Goal: Transaction & Acquisition: Purchase product/service

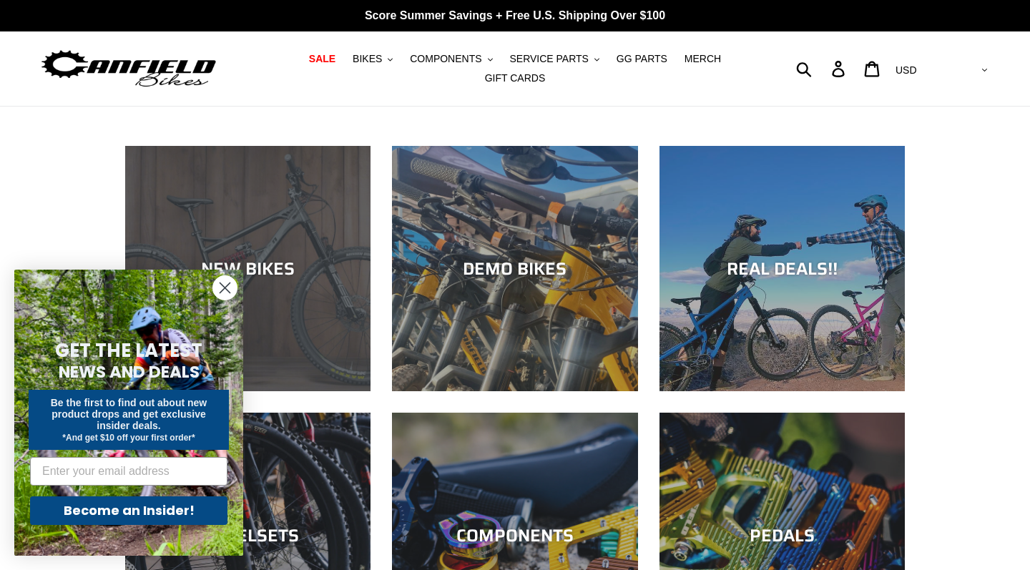
click at [292, 391] on div "NEW BIKES" at bounding box center [247, 391] width 245 height 0
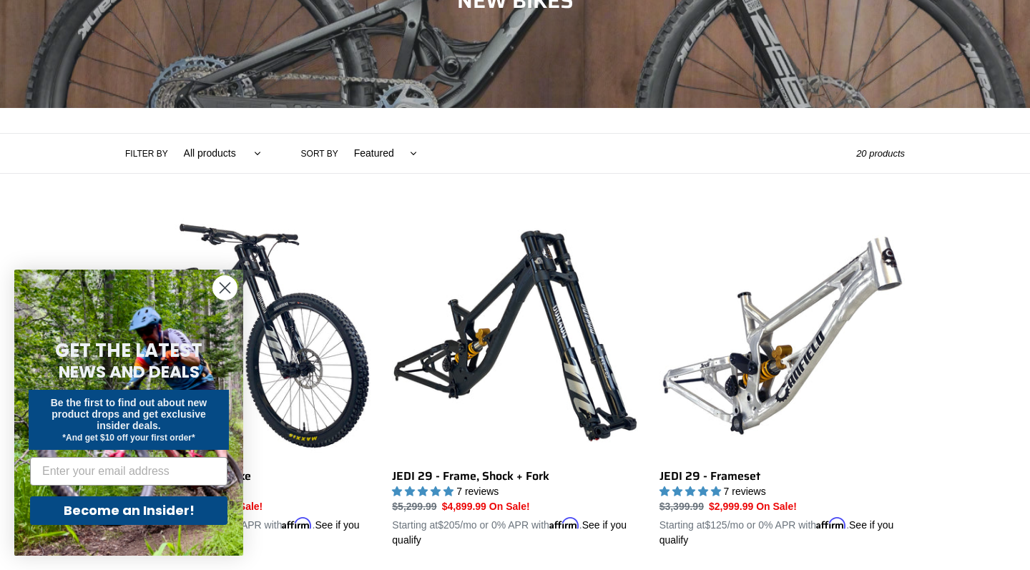
scroll to position [217, 0]
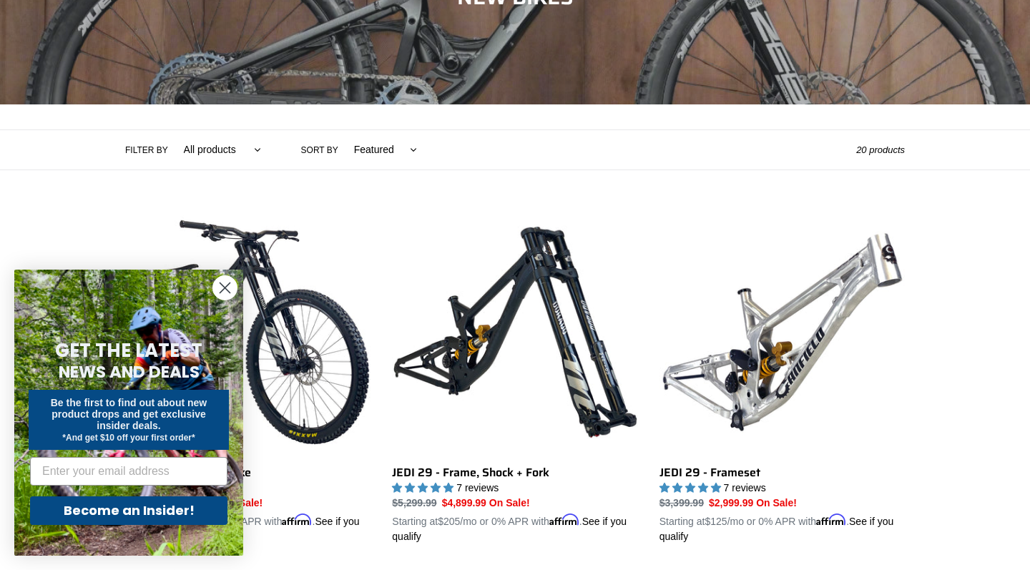
click at [230, 288] on circle "Close dialog" at bounding box center [225, 288] width 24 height 24
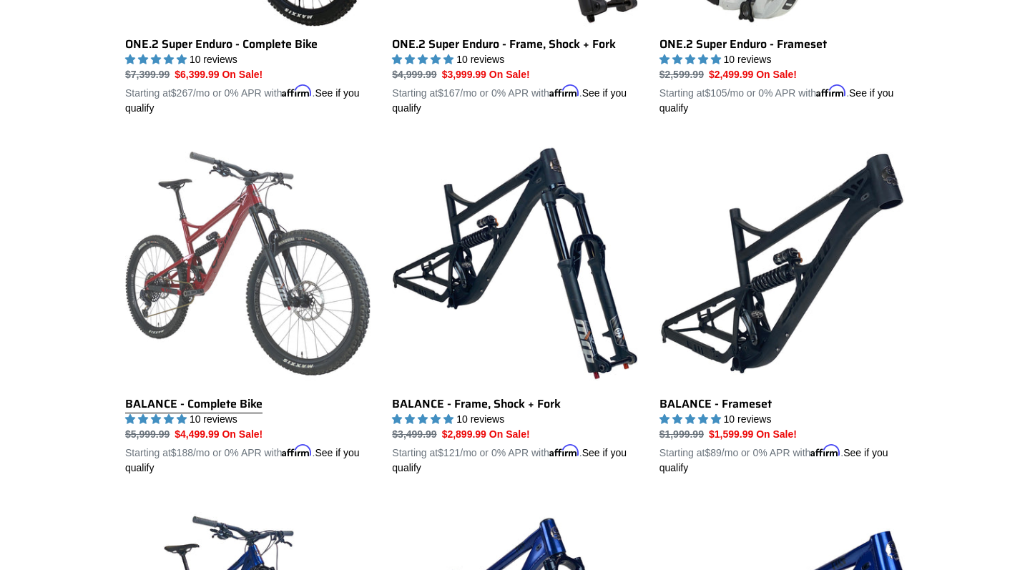
scroll to position [1443, 0]
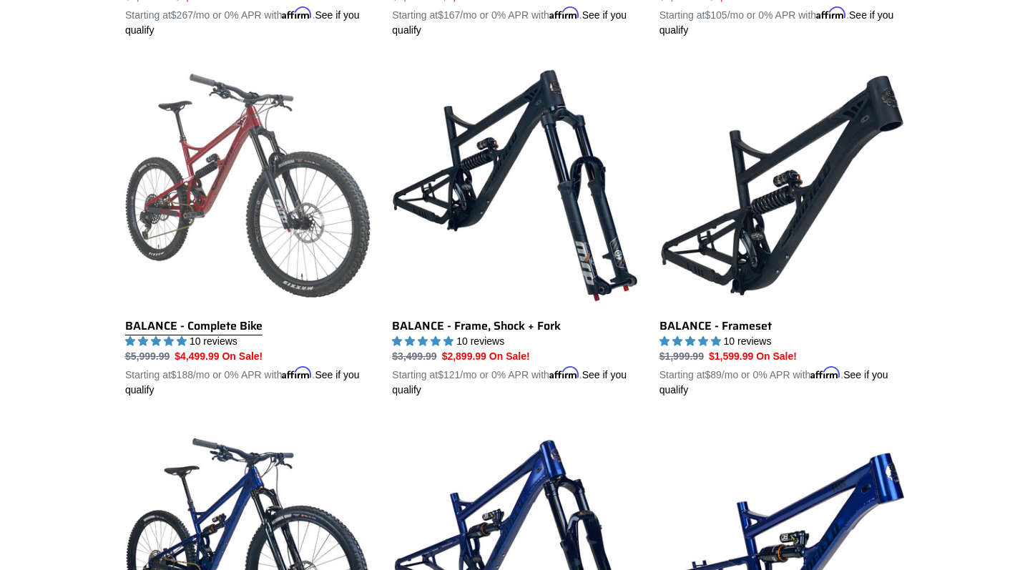
click at [234, 324] on link "BALANCE - Complete Bike" at bounding box center [247, 230] width 245 height 335
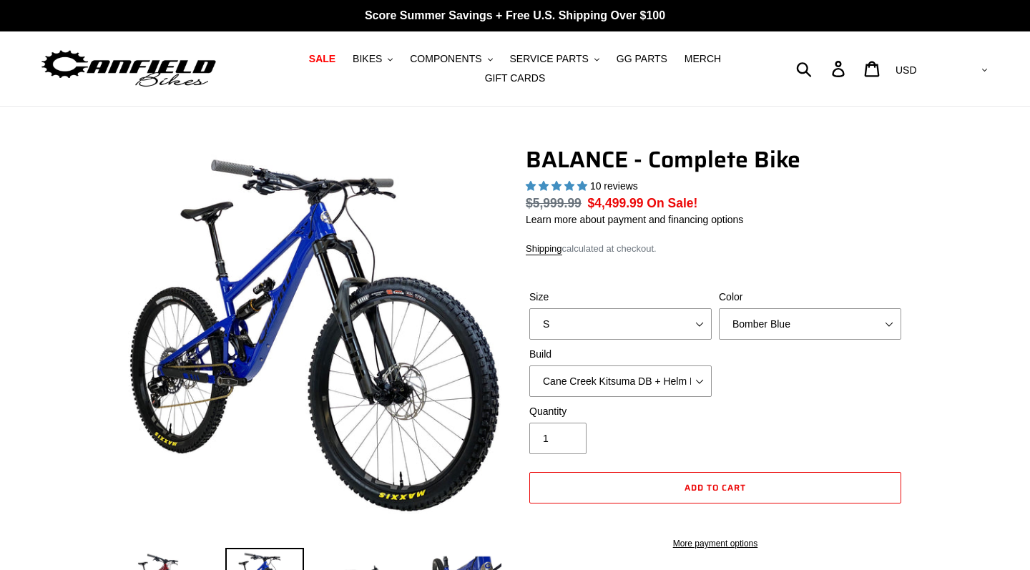
select select "highest-rating"
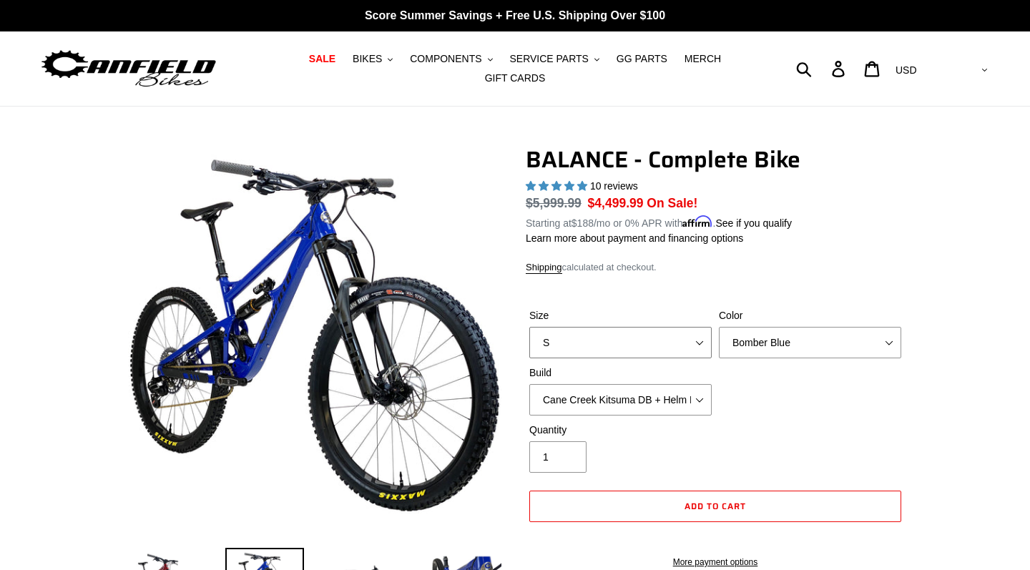
select select "M"
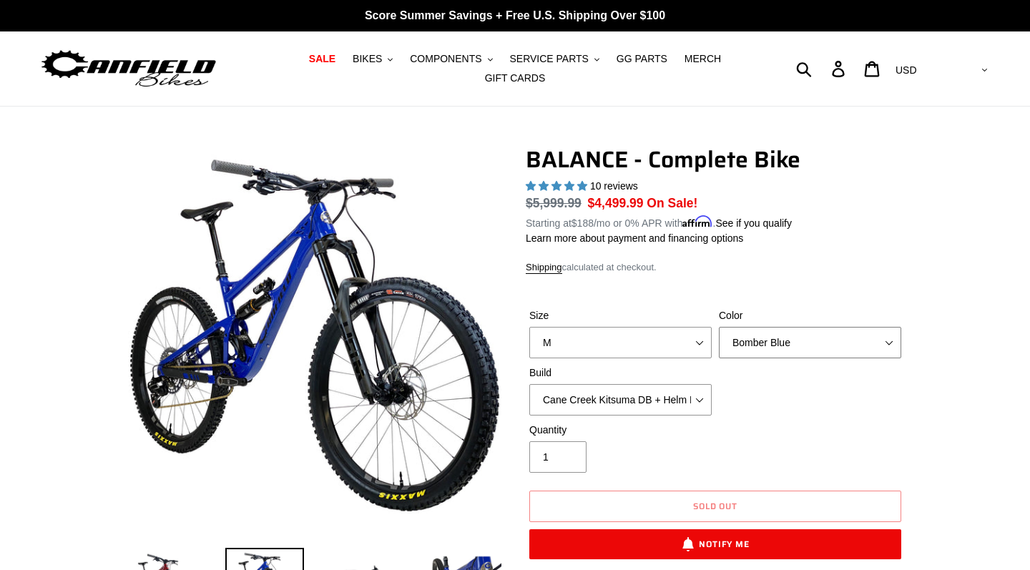
select select "Stealth Black"
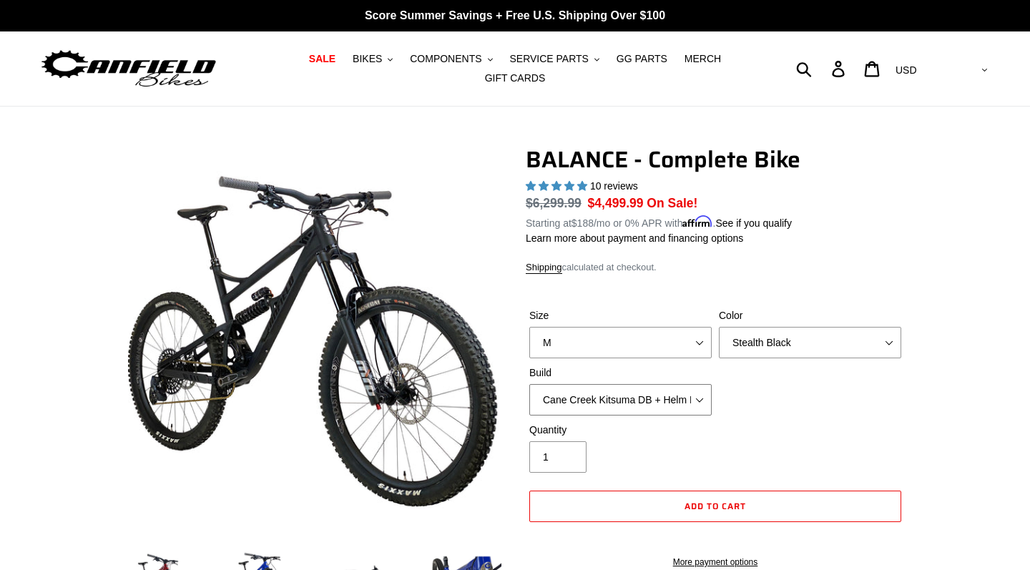
select select "RockShox Vivid ULT + Zeb ULT + SRAM XO"
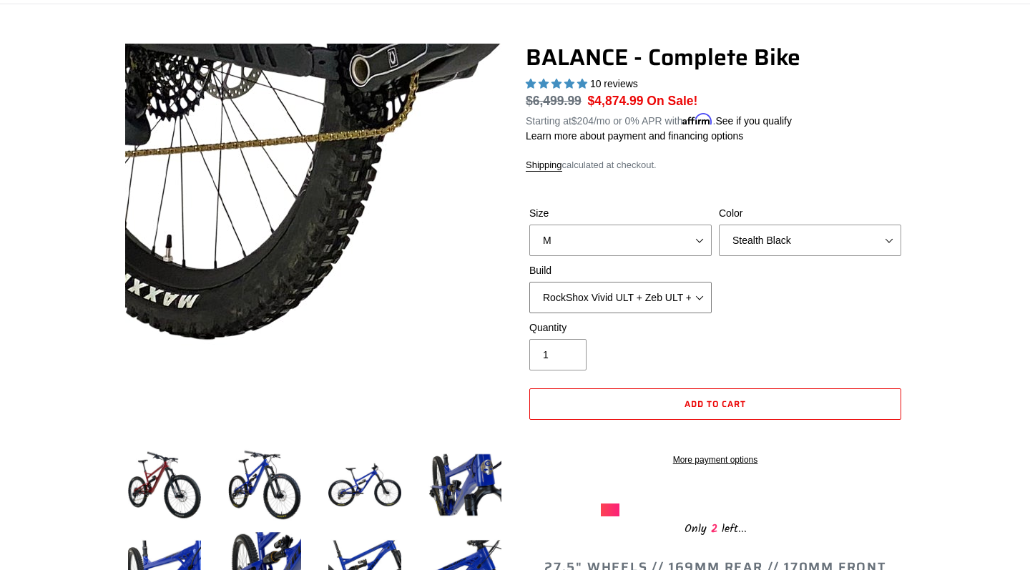
scroll to position [99, 0]
